Goal: Transaction & Acquisition: Download file/media

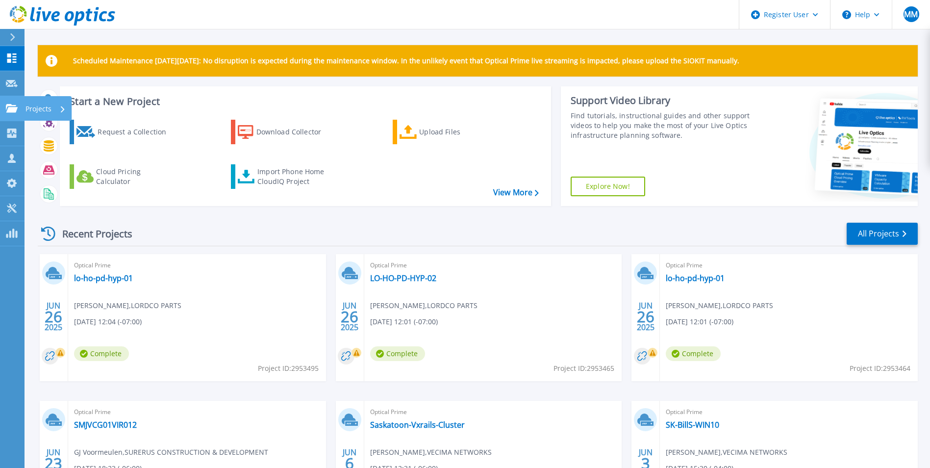
click at [9, 111] on icon at bounding box center [12, 108] width 12 height 8
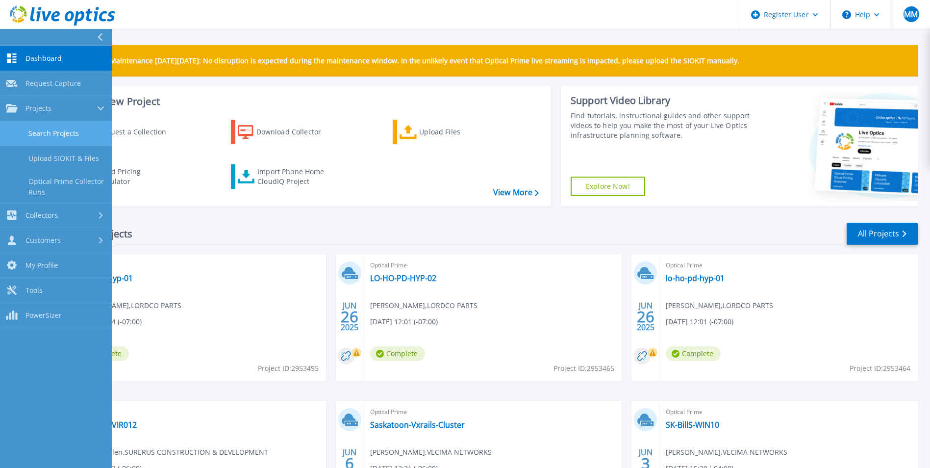
click at [31, 125] on link "Search Projects" at bounding box center [56, 133] width 112 height 25
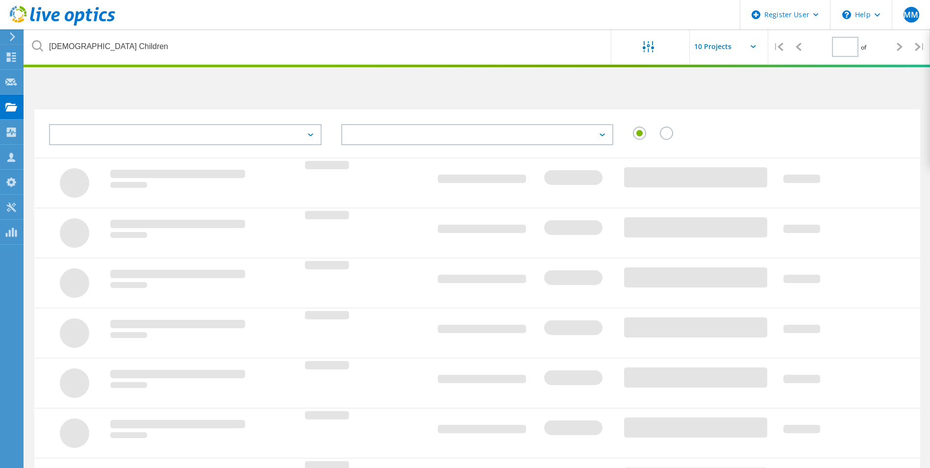
type input "1"
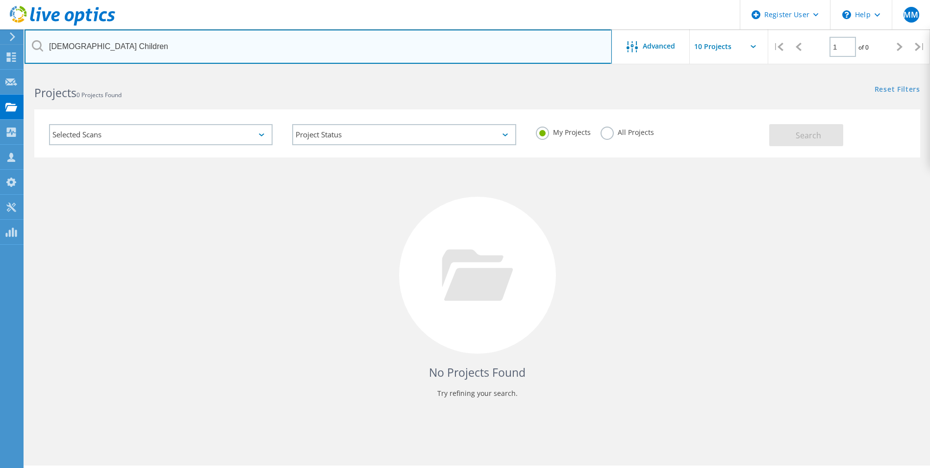
click at [127, 48] on input "Catholic Children" at bounding box center [318, 46] width 587 height 34
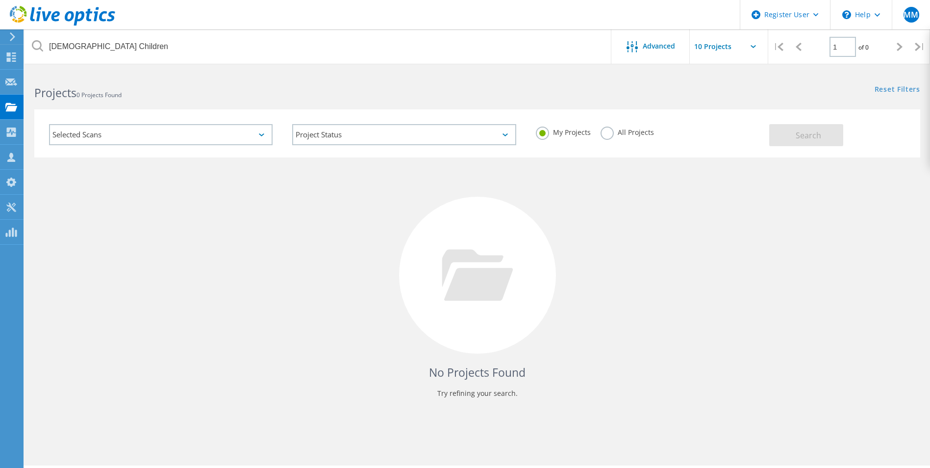
click at [35, 47] on icon at bounding box center [37, 45] width 11 height 11
click at [605, 132] on label "All Projects" at bounding box center [626, 130] width 53 height 9
click at [0, 0] on input "All Projects" at bounding box center [0, 0] width 0 height 0
click at [818, 142] on button "Search" at bounding box center [806, 135] width 74 height 22
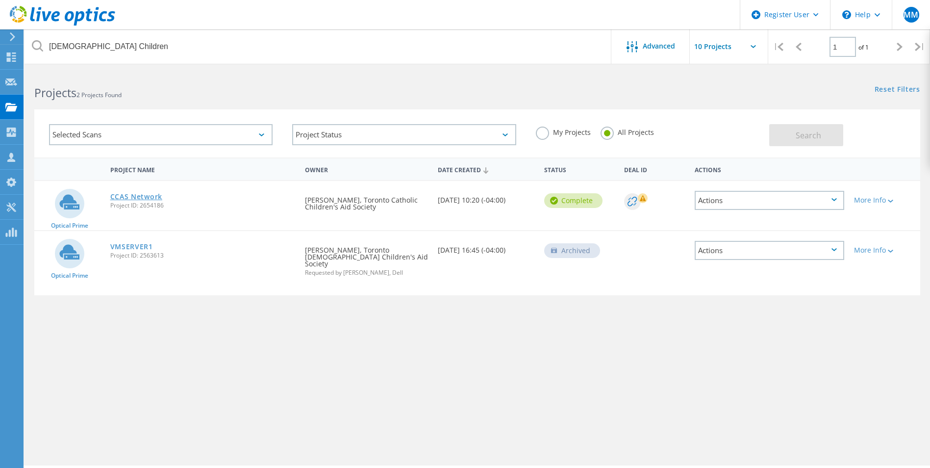
click at [133, 197] on link "CCAS Network" at bounding box center [136, 196] width 52 height 7
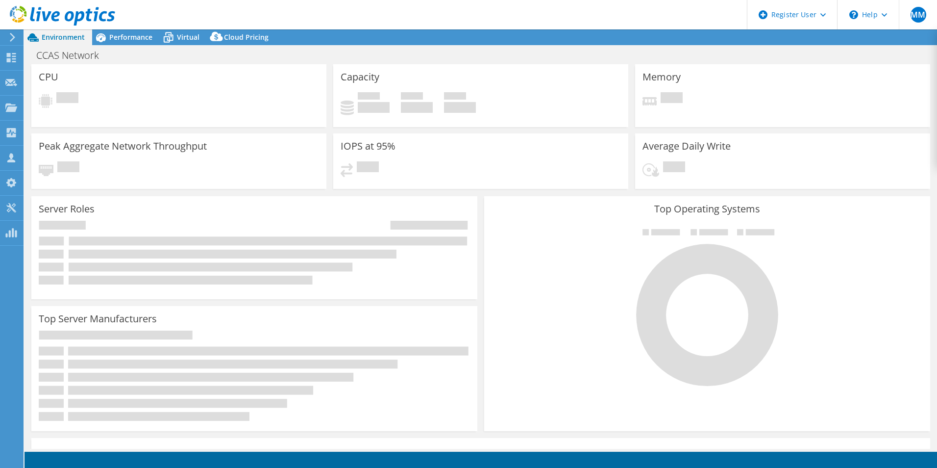
select select "USD"
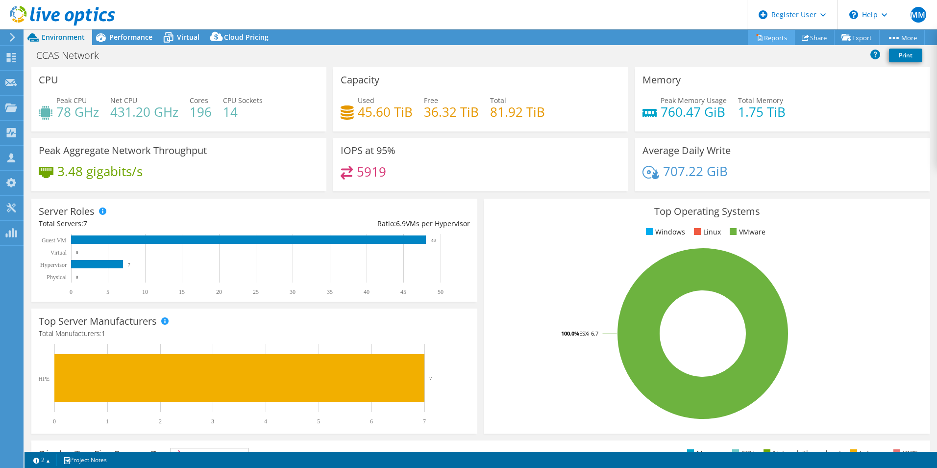
click at [770, 36] on link "Reports" at bounding box center [771, 37] width 47 height 15
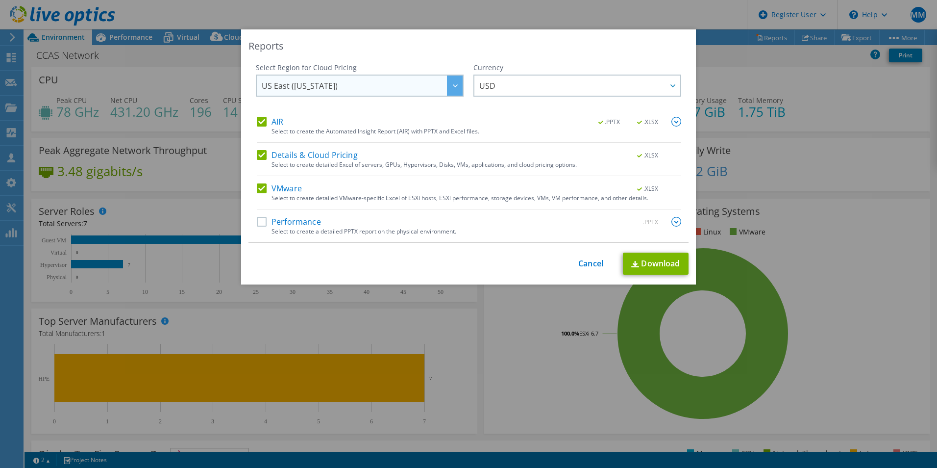
click at [447, 83] on div at bounding box center [455, 85] width 16 height 20
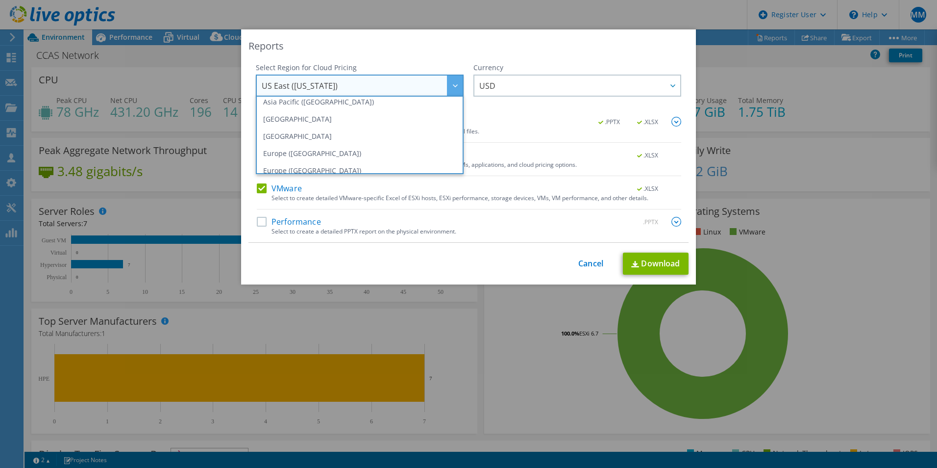
scroll to position [77, 0]
click at [318, 132] on li "[GEOGRAPHIC_DATA]" at bounding box center [359, 132] width 203 height 17
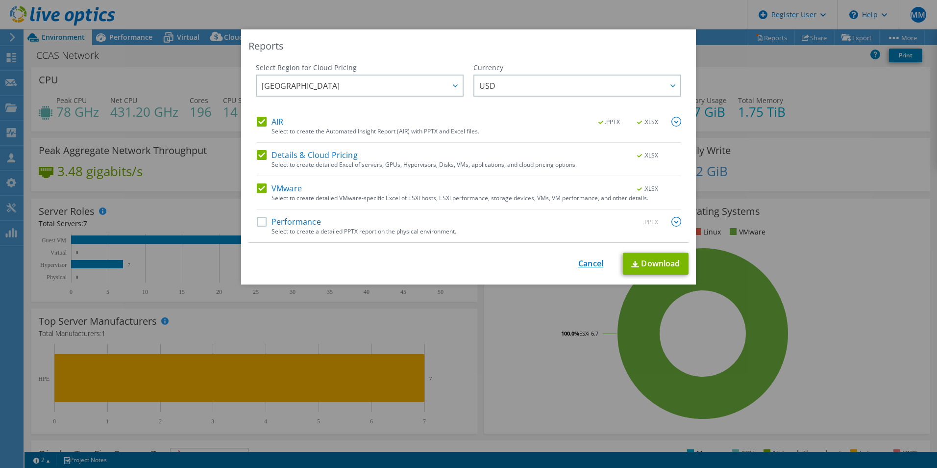
click at [579, 264] on link "Cancel" at bounding box center [590, 263] width 25 height 9
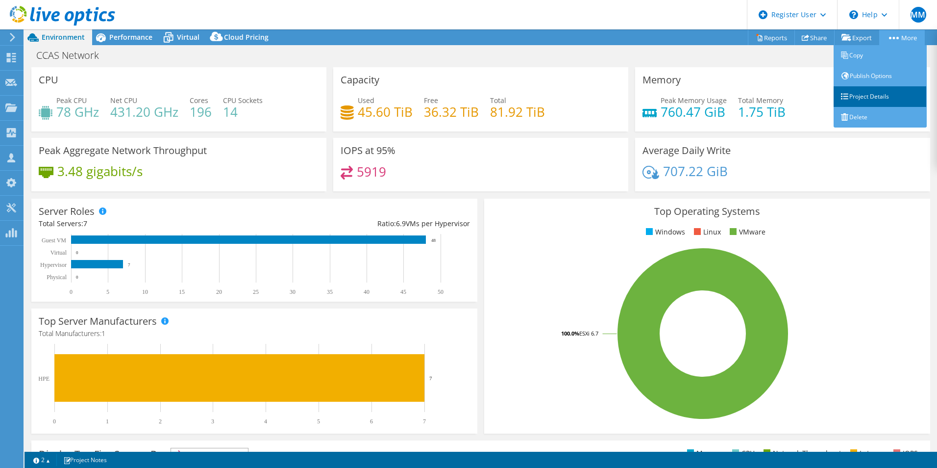
click at [866, 100] on link "Project Details" at bounding box center [880, 96] width 93 height 21
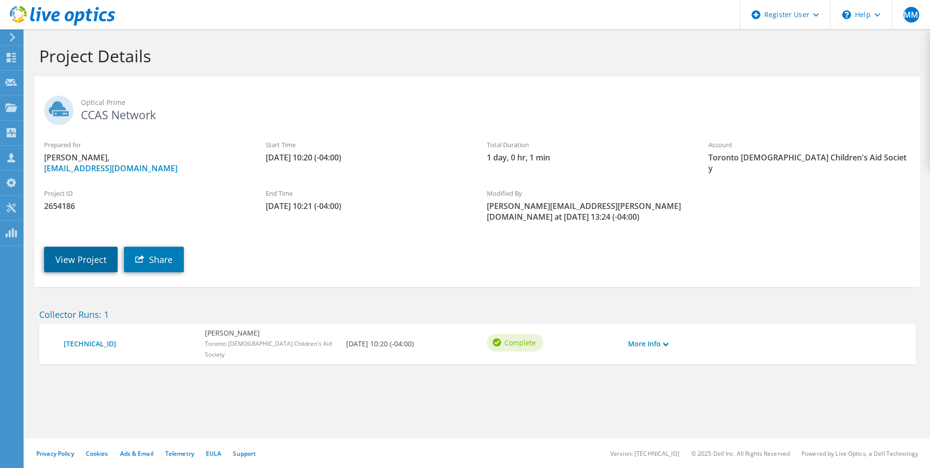
click at [69, 247] on link "View Project" at bounding box center [81, 259] width 74 height 25
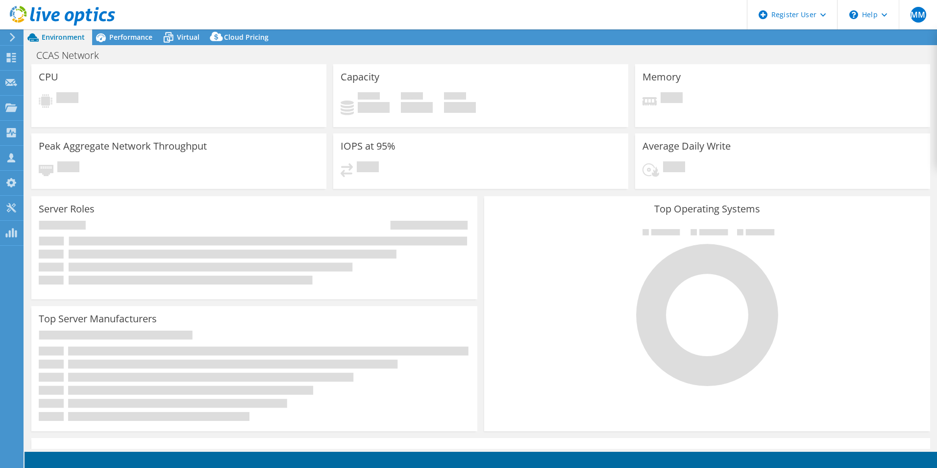
select select "USD"
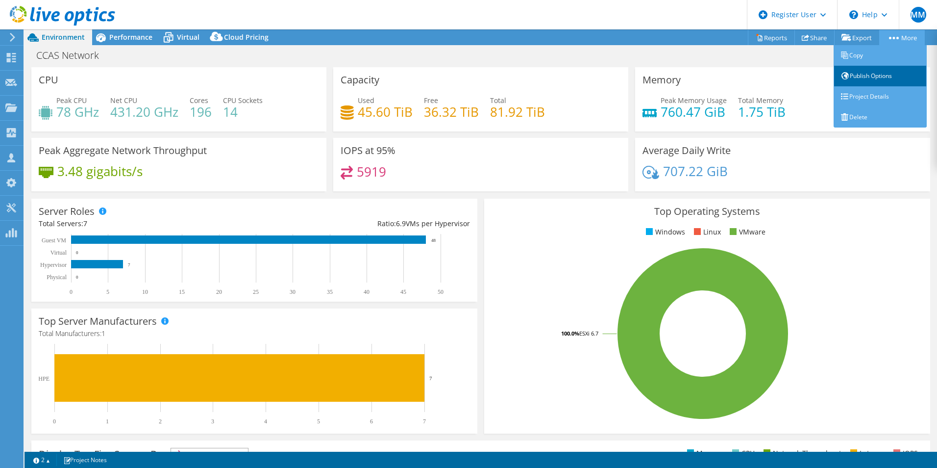
click at [871, 74] on link "Publish Options" at bounding box center [880, 76] width 93 height 21
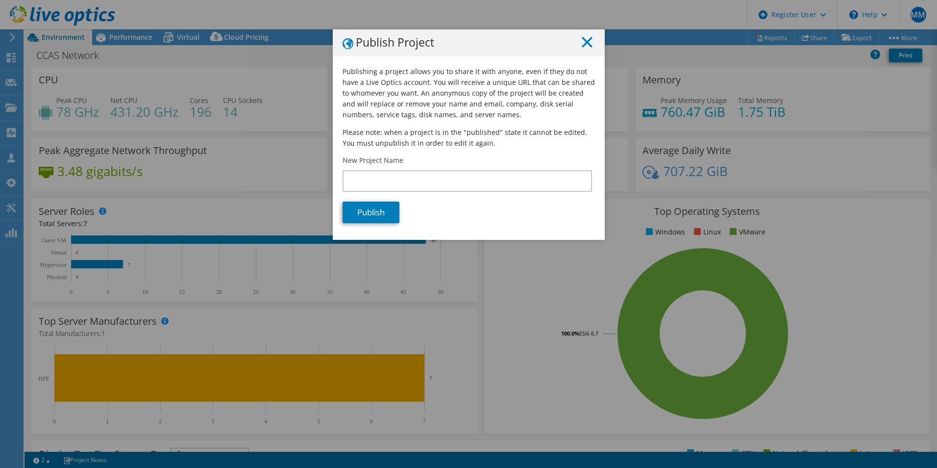
click at [582, 43] on line at bounding box center [587, 42] width 10 height 10
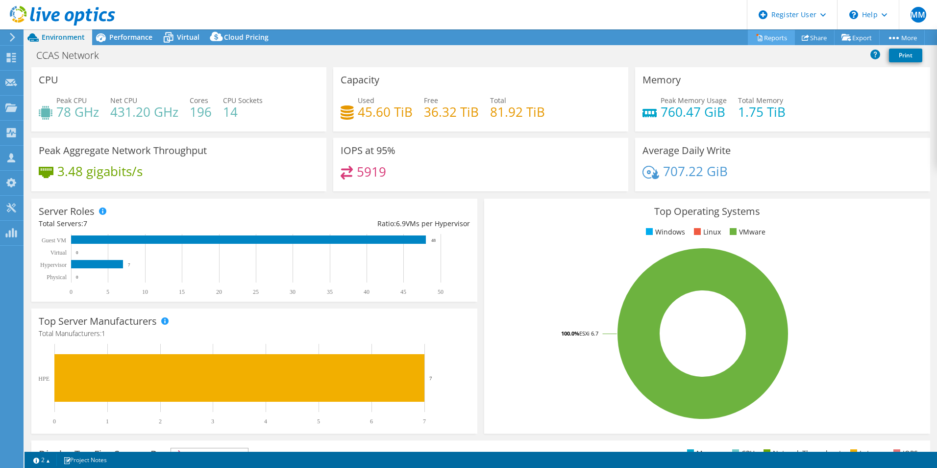
click at [770, 40] on link "Reports" at bounding box center [771, 37] width 47 height 15
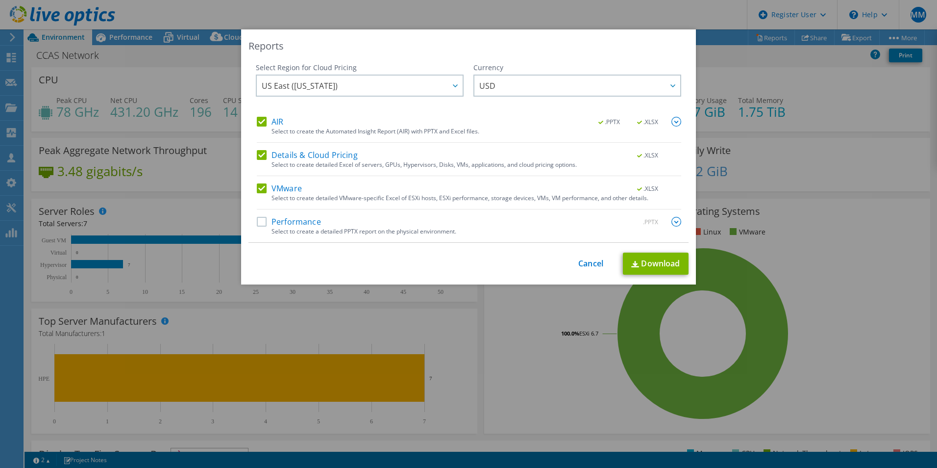
click at [261, 154] on label "Details & Cloud Pricing" at bounding box center [307, 155] width 101 height 10
click at [0, 0] on input "Details & Cloud Pricing" at bounding box center [0, 0] width 0 height 0
click at [257, 190] on label "VMware" at bounding box center [279, 188] width 45 height 10
click at [0, 0] on input "VMware" at bounding box center [0, 0] width 0 height 0
click at [672, 119] on img at bounding box center [677, 122] width 10 height 10
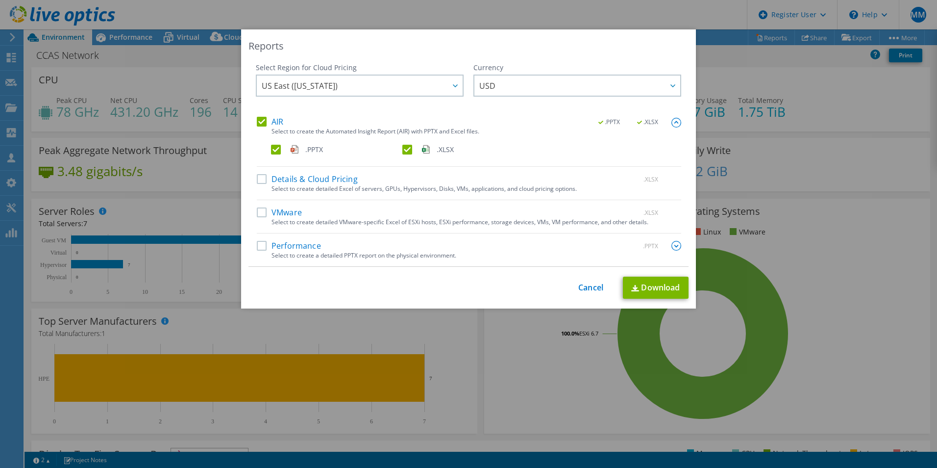
click at [271, 150] on label ".PPTX" at bounding box center [335, 150] width 129 height 10
click at [0, 0] on input ".PPTX" at bounding box center [0, 0] width 0 height 0
click at [271, 150] on label ".PPTX" at bounding box center [335, 150] width 129 height 10
click at [0, 0] on input ".PPTX" at bounding box center [0, 0] width 0 height 0
click at [403, 149] on label ".XLSX" at bounding box center [466, 150] width 129 height 10
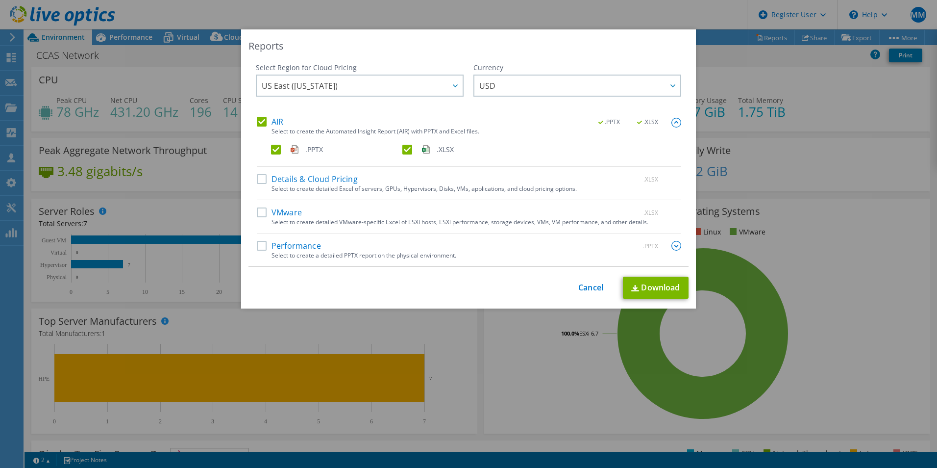
click at [0, 0] on input ".XLSX" at bounding box center [0, 0] width 0 height 0
click at [257, 246] on label "Performance" at bounding box center [289, 246] width 64 height 10
click at [0, 0] on input "Performance" at bounding box center [0, 0] width 0 height 0
click at [671, 87] on div at bounding box center [673, 85] width 16 height 20
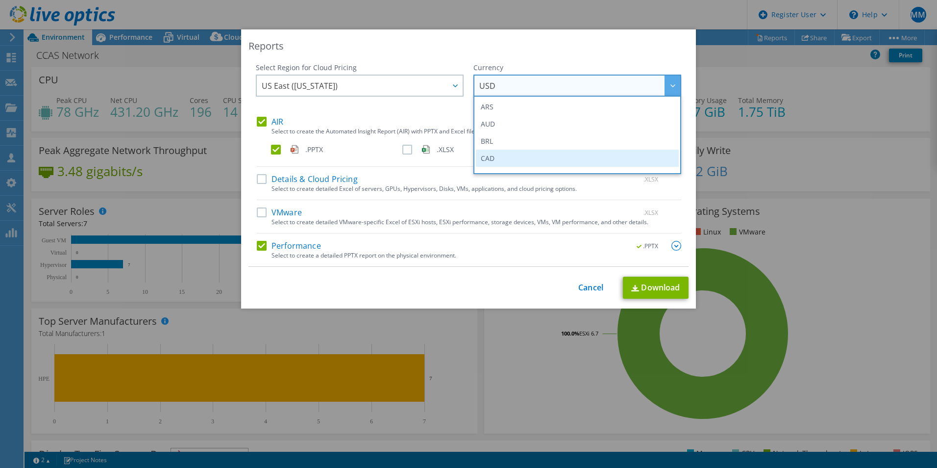
click at [527, 157] on li "CAD" at bounding box center [577, 157] width 203 height 17
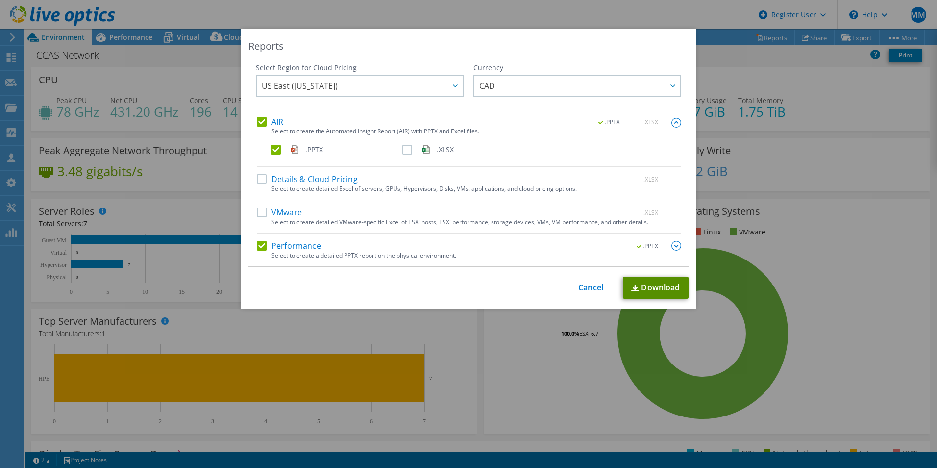
click at [642, 284] on link "Download" at bounding box center [656, 287] width 66 height 22
click at [584, 296] on div "This process may take a while, please wait... Cancel Download" at bounding box center [469, 287] width 440 height 22
click at [584, 285] on link "Cancel" at bounding box center [590, 287] width 25 height 9
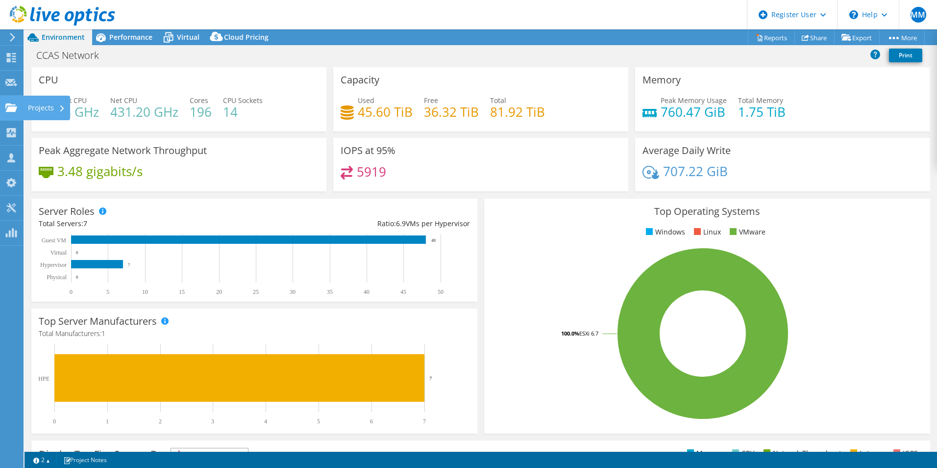
click at [12, 107] on use at bounding box center [11, 107] width 12 height 8
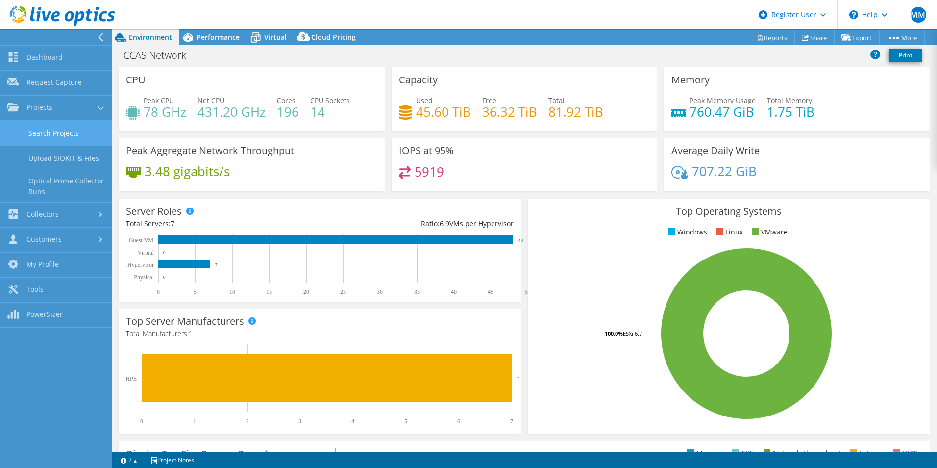
click at [48, 127] on link "Search Projects" at bounding box center [56, 133] width 112 height 25
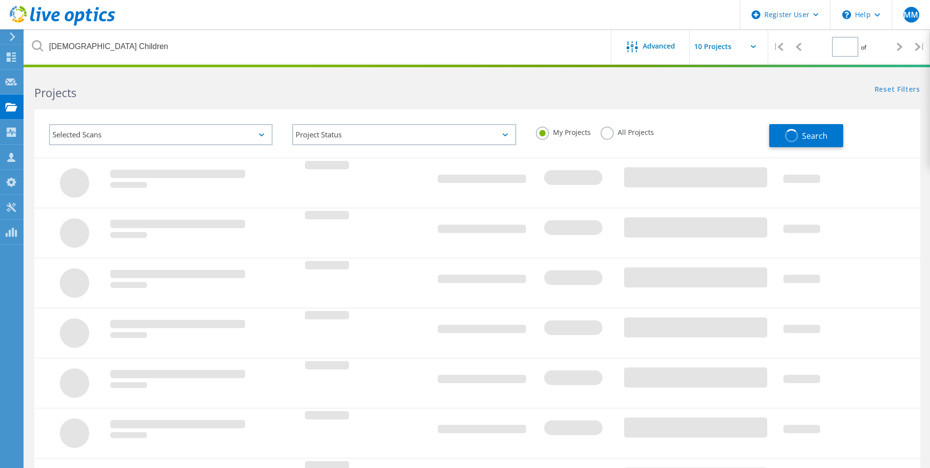
type input "1"
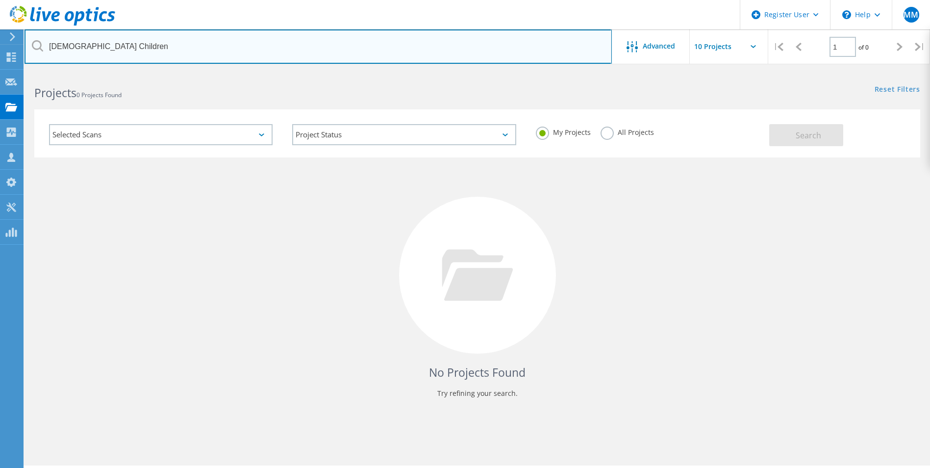
drag, startPoint x: 149, startPoint y: 49, endPoint x: -25, endPoint y: 55, distance: 174.1
click at [0, 55] on html "Register User \n Help Explore Helpful Articles Contact Support MM Dell User [PE…" at bounding box center [465, 247] width 930 height 495
type input "Pathway"
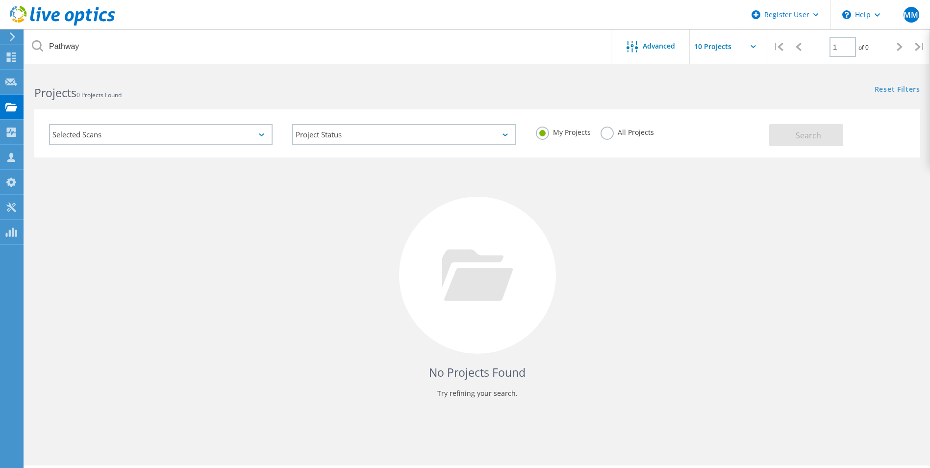
click at [605, 129] on label "All Projects" at bounding box center [626, 130] width 53 height 9
click at [0, 0] on input "All Projects" at bounding box center [0, 0] width 0 height 0
click at [826, 141] on button "Search" at bounding box center [806, 135] width 74 height 22
